Goal: Task Accomplishment & Management: Use online tool/utility

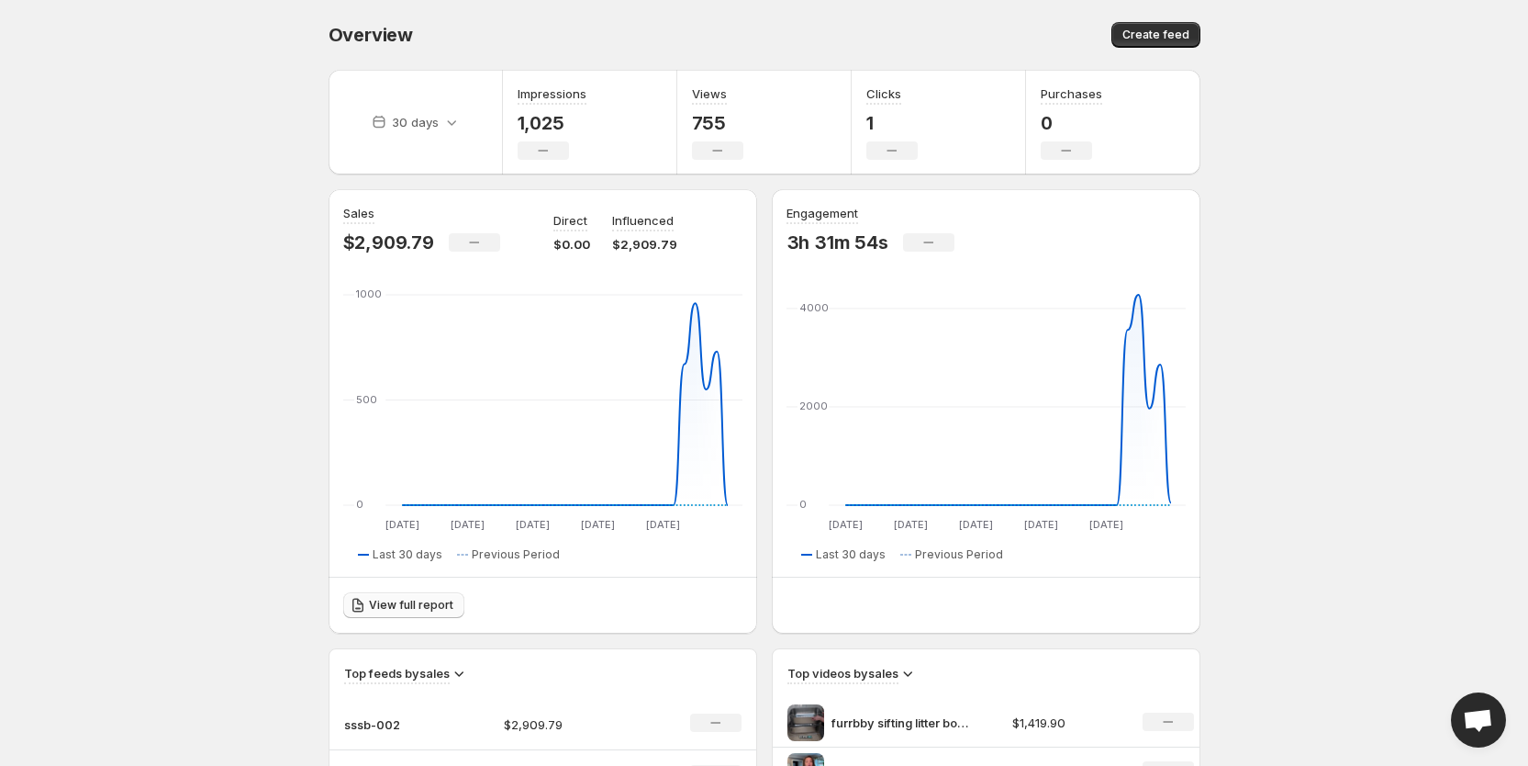
click at [419, 608] on span "View full report" at bounding box center [411, 605] width 84 height 15
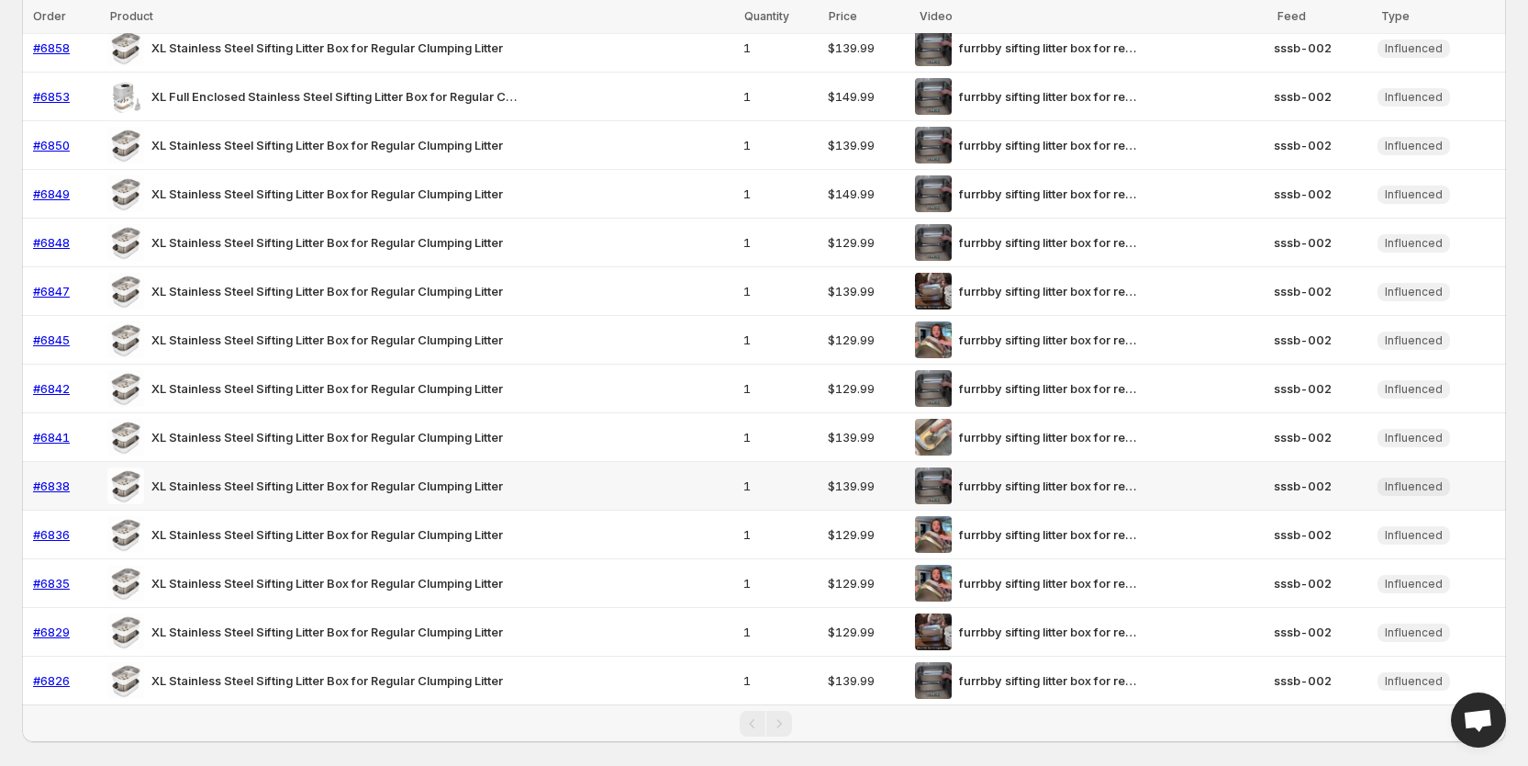
scroll to position [433, 0]
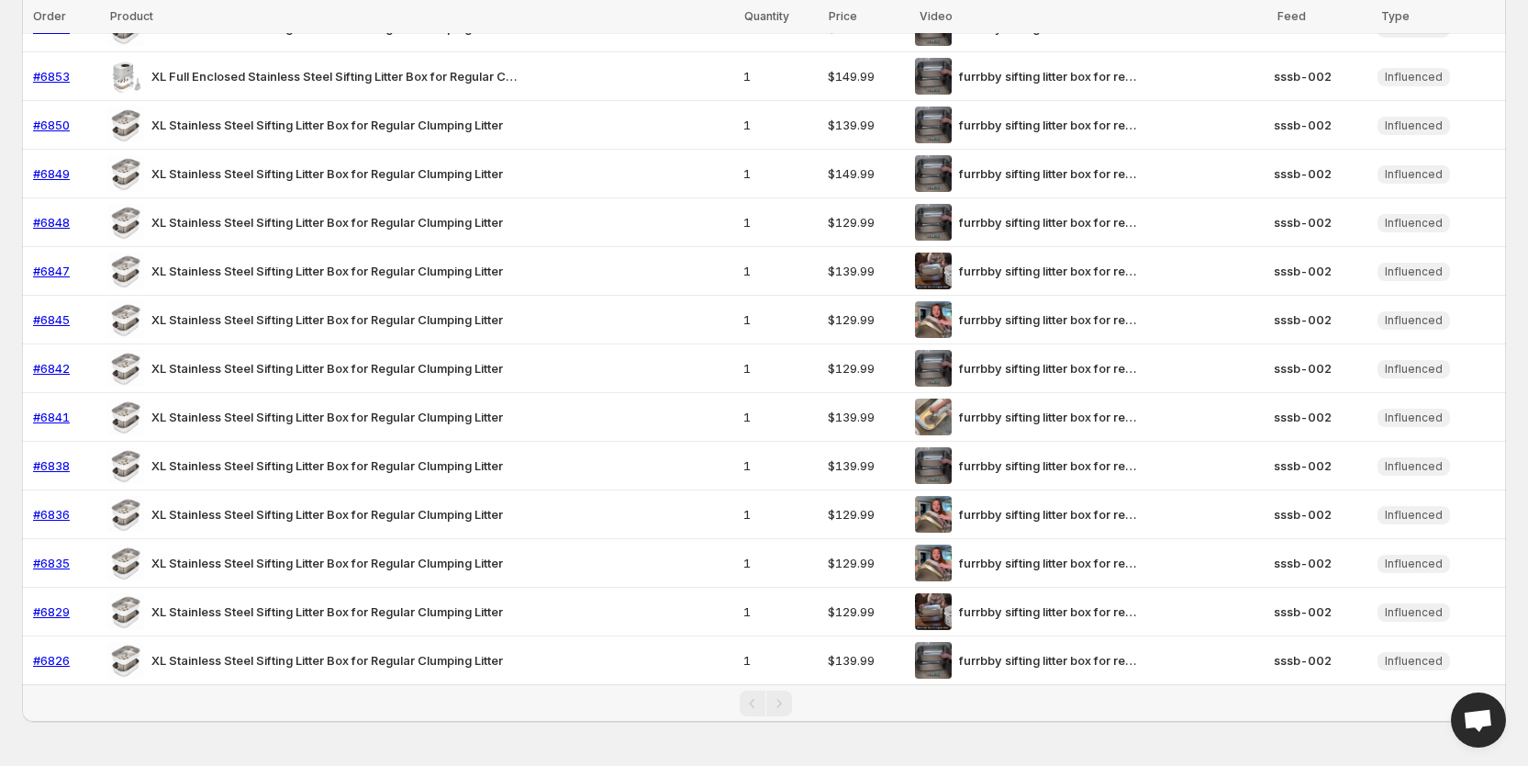
click at [778, 699] on div "Pagination" at bounding box center [779, 703] width 26 height 26
click at [744, 708] on div "Pagination" at bounding box center [753, 703] width 26 height 26
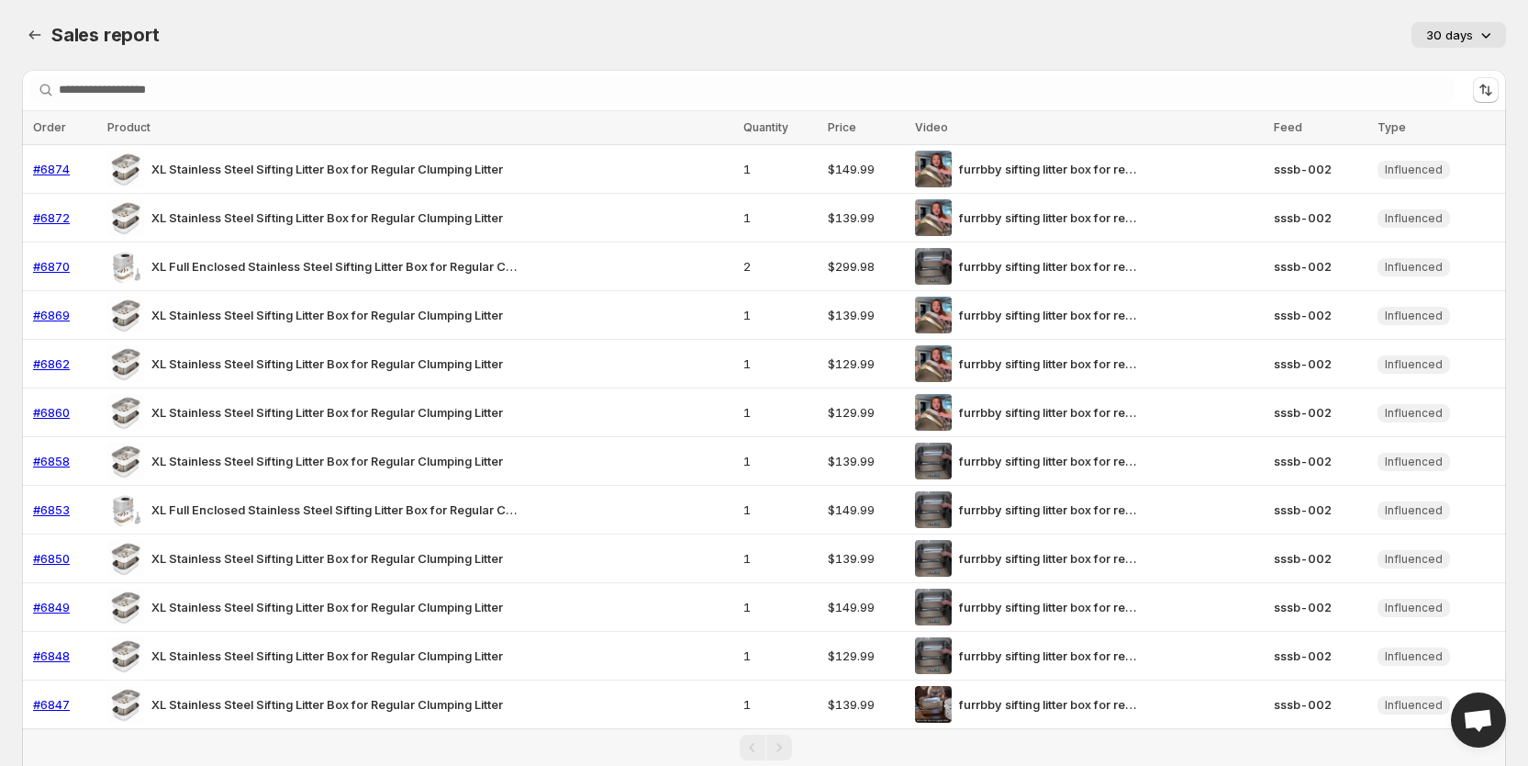
click at [1478, 709] on span "Open chat" at bounding box center [1478, 722] width 30 height 26
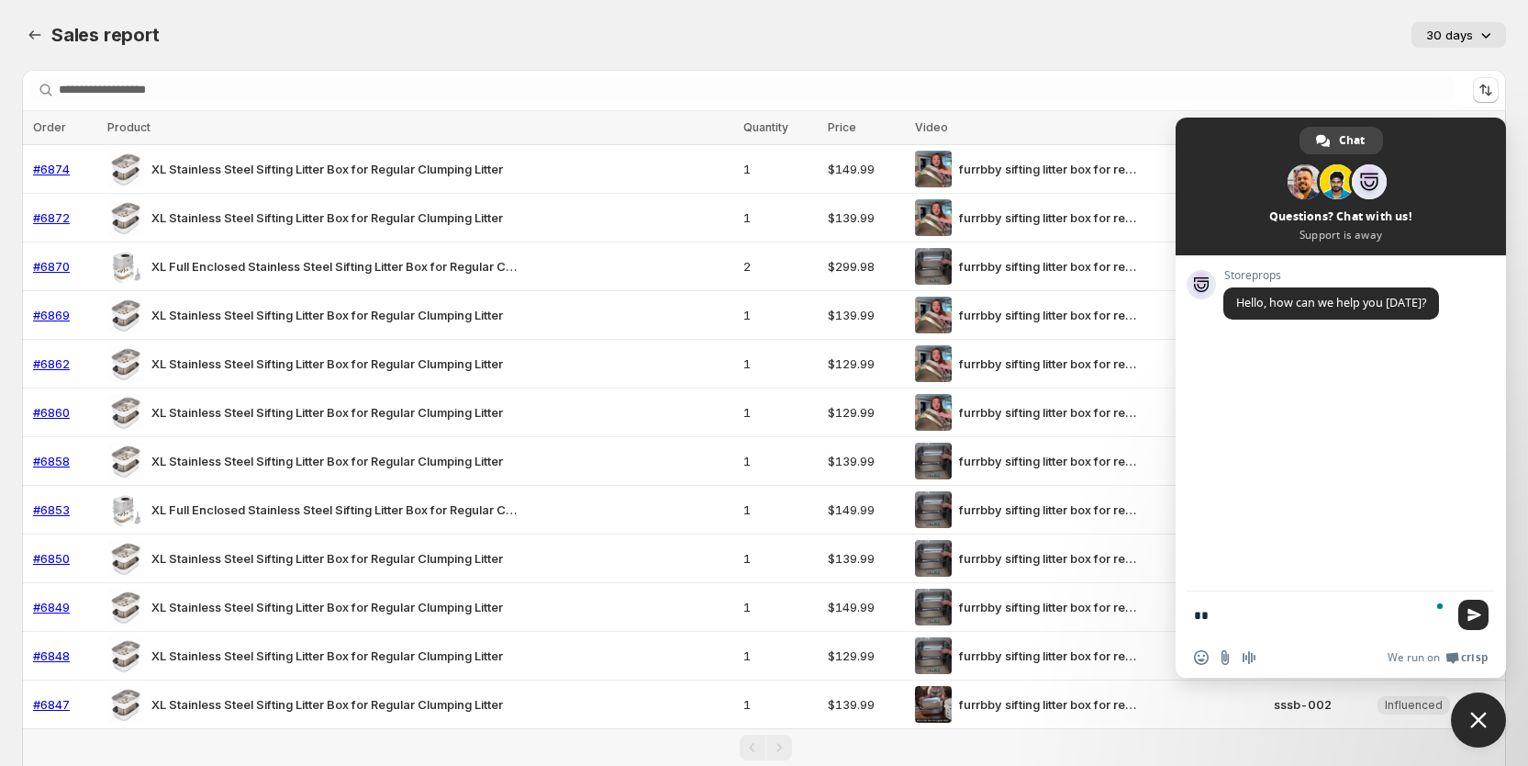
type textarea "*"
click at [653, 19] on div "Sales report. This page is ready Sales report 30 days" at bounding box center [764, 35] width 1484 height 70
